Goal: Transaction & Acquisition: Purchase product/service

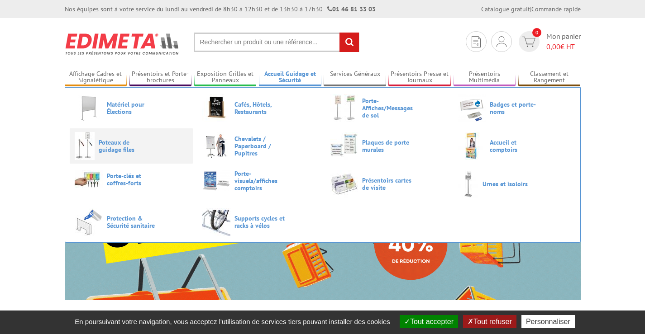
click at [147, 145] on span "Poteaux de guidage files" at bounding box center [126, 146] width 54 height 14
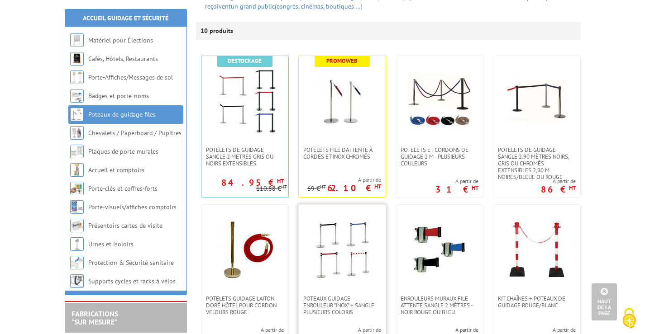
scroll to position [136, 0]
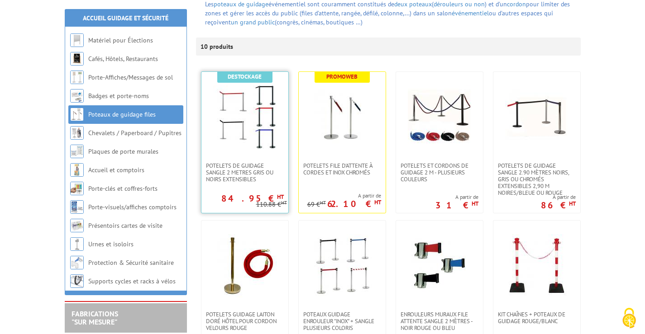
click at [223, 135] on img at bounding box center [244, 116] width 63 height 63
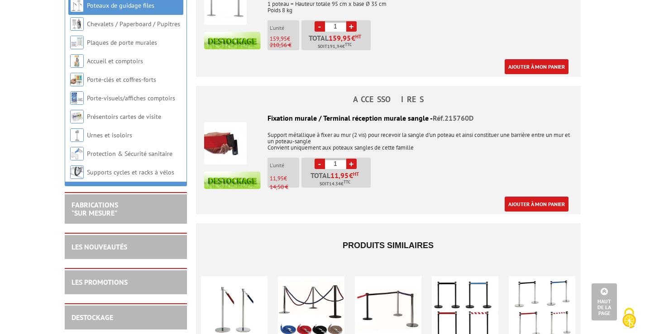
scroll to position [1357, 0]
click at [326, 125] on p "Support métallique à fixer au mur (2 vis) pour recevoir la sangle d'un poteau e…" at bounding box center [388, 137] width 368 height 25
click at [293, 113] on div "Fixation murale / Terminal réception murale sangle - Réf.215760D" at bounding box center [388, 118] width 368 height 10
click at [230, 128] on img at bounding box center [225, 143] width 43 height 43
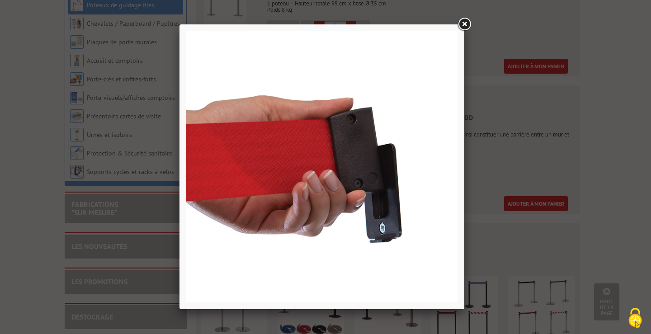
click at [460, 21] on link at bounding box center [464, 24] width 16 height 16
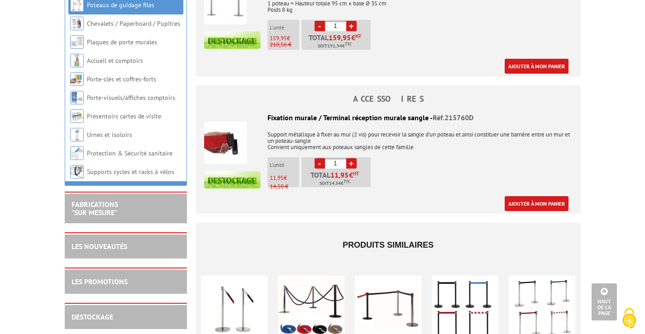
click at [350, 158] on link "+" at bounding box center [351, 163] width 10 height 10
type input "2"
